Goal: Task Accomplishment & Management: Use online tool/utility

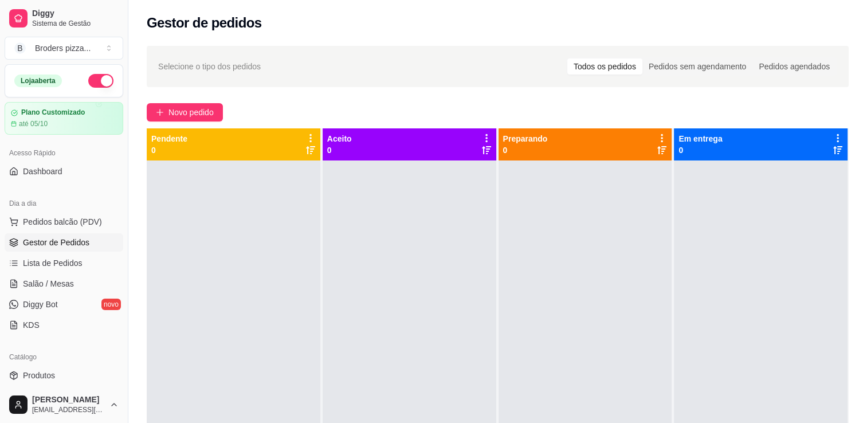
click at [99, 80] on button "button" at bounding box center [100, 81] width 25 height 14
click at [97, 80] on button "button" at bounding box center [100, 81] width 25 height 14
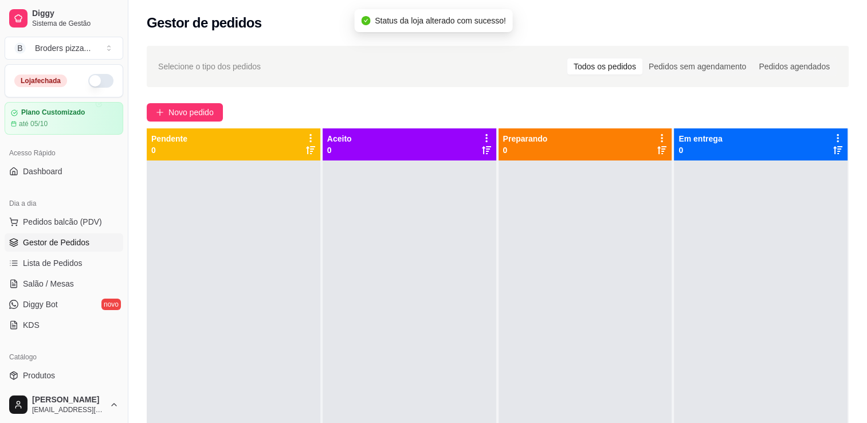
drag, startPoint x: 124, startPoint y: 114, endPoint x: 122, endPoint y: 197, distance: 83.2
click at [122, 197] on div "Diggy Sistema de Gestão B Broders pizza ... Loja fechada Plano Customizado até …" at bounding box center [64, 211] width 128 height 423
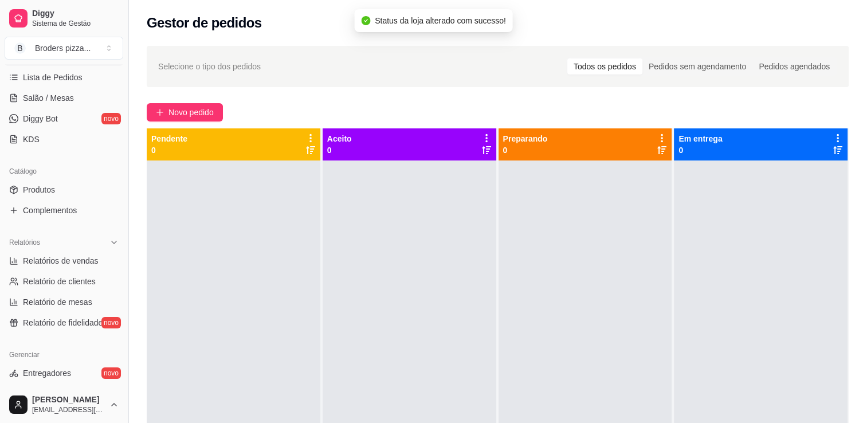
scroll to position [191, 0]
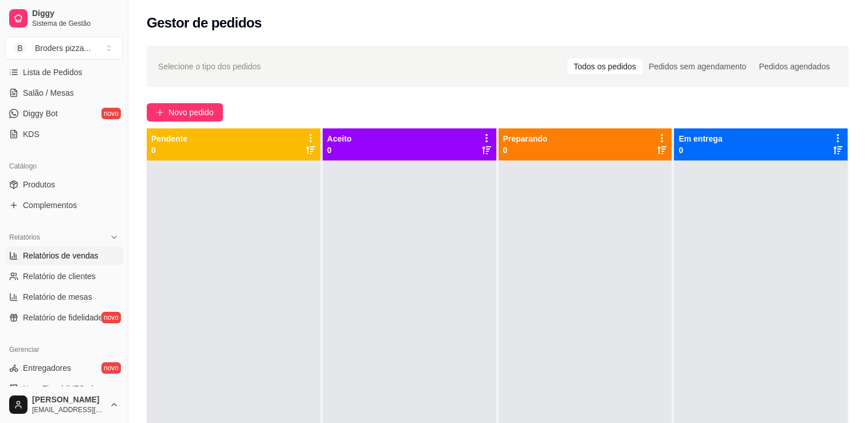
click at [64, 253] on span "Relatórios de vendas" at bounding box center [61, 255] width 76 height 11
select select "ALL"
select select "0"
